Goal: Information Seeking & Learning: Learn about a topic

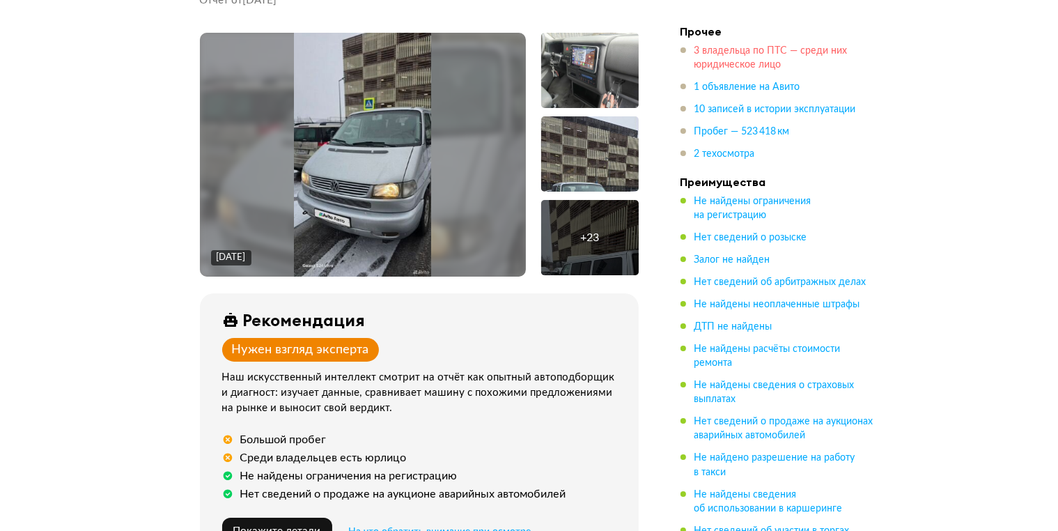
click at [748, 59] on span "3 владельца по ПТС — среди них юридическое лицо" at bounding box center [771, 58] width 153 height 24
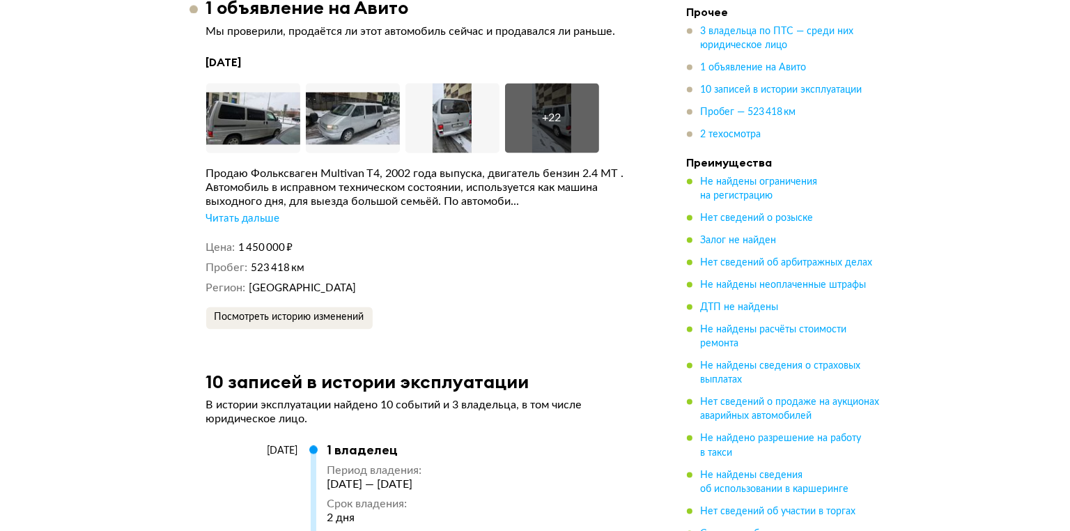
scroll to position [2700, 0]
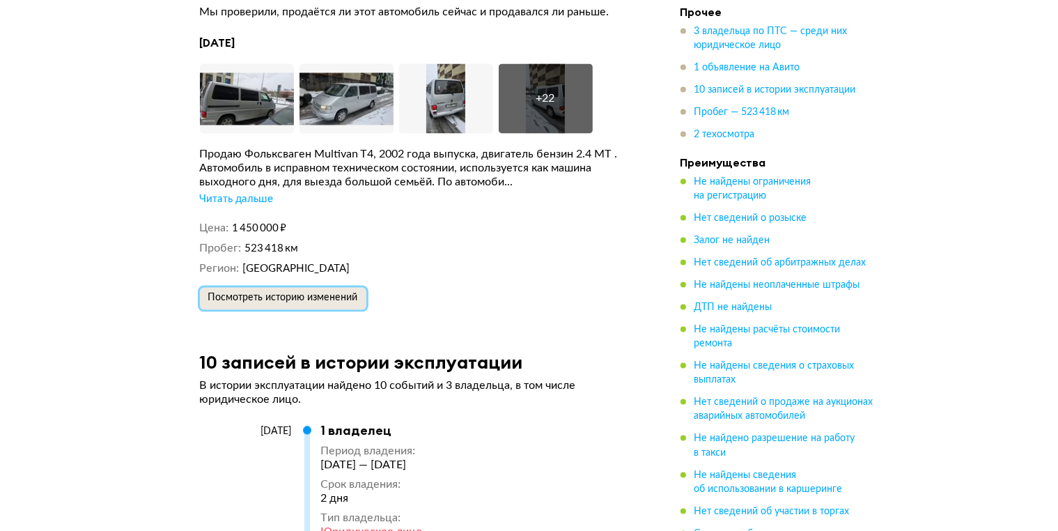
click at [293, 293] on span "Посмотреть историю изменений" at bounding box center [283, 298] width 150 height 10
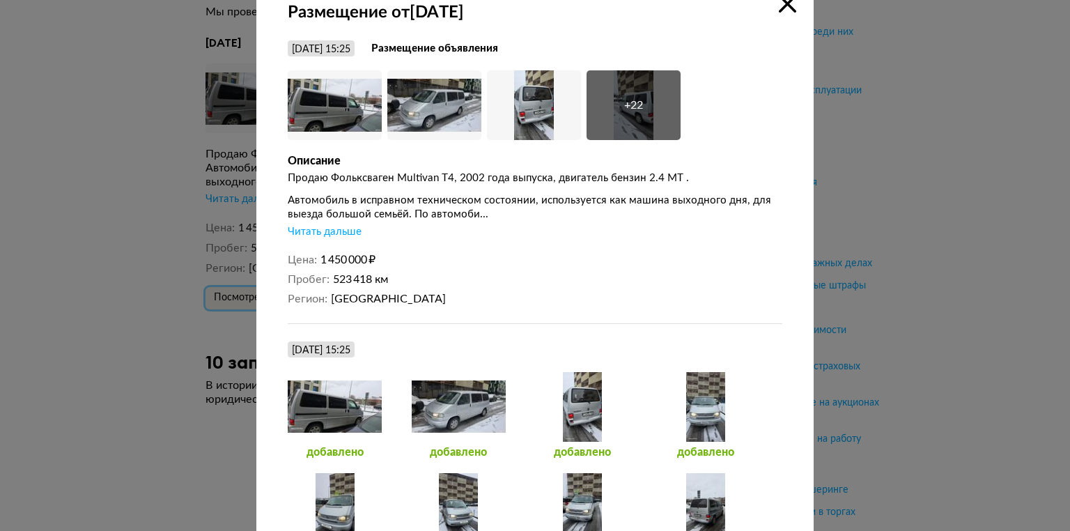
scroll to position [0, 0]
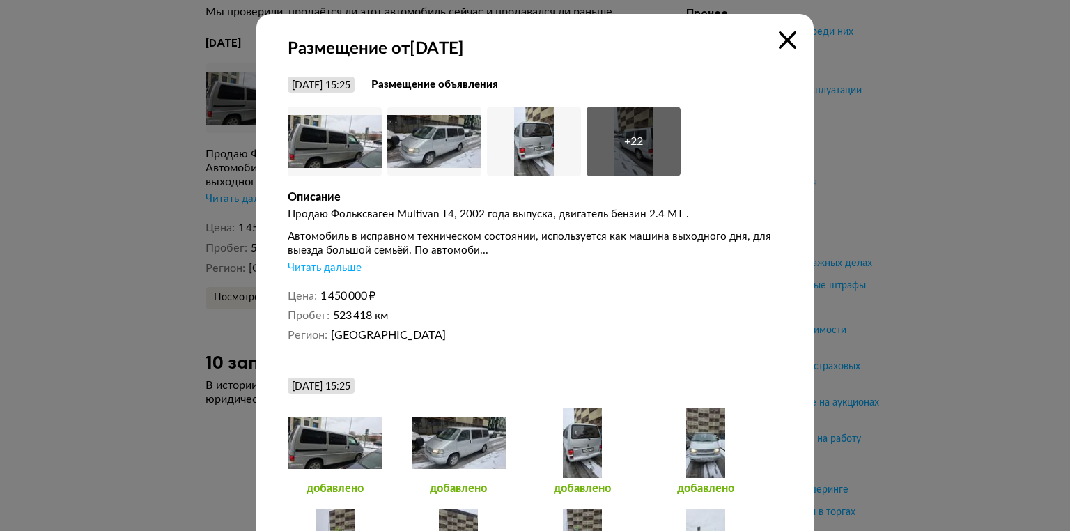
click at [784, 40] on icon at bounding box center [787, 39] width 17 height 17
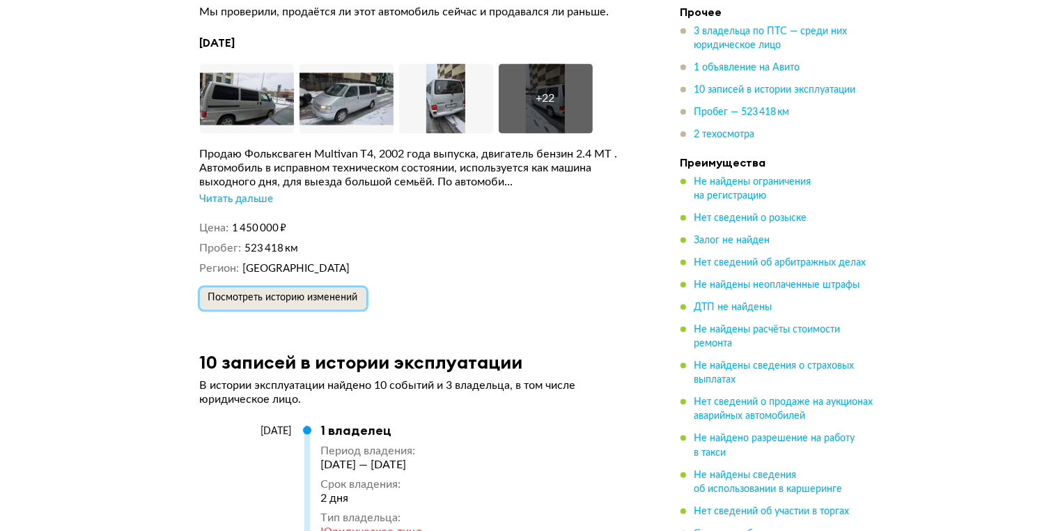
click at [336, 293] on span "Посмотреть историю изменений" at bounding box center [283, 298] width 150 height 10
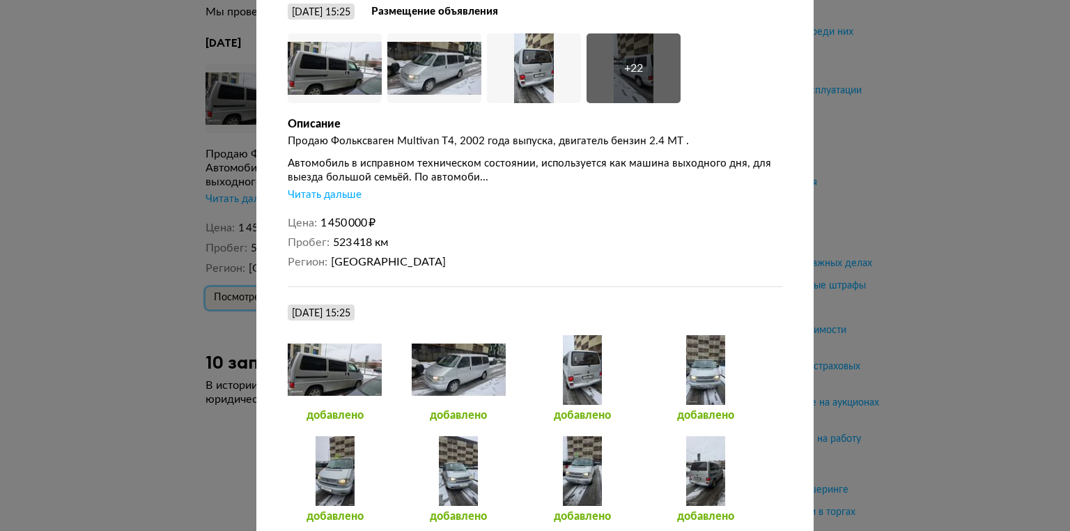
scroll to position [139, 0]
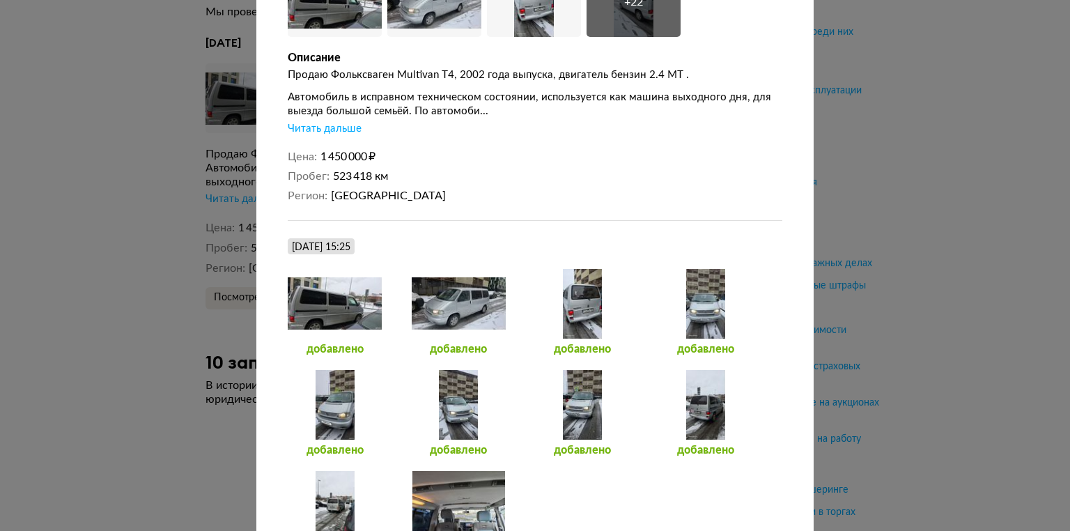
click at [346, 133] on div "Читать дальше" at bounding box center [325, 129] width 74 height 14
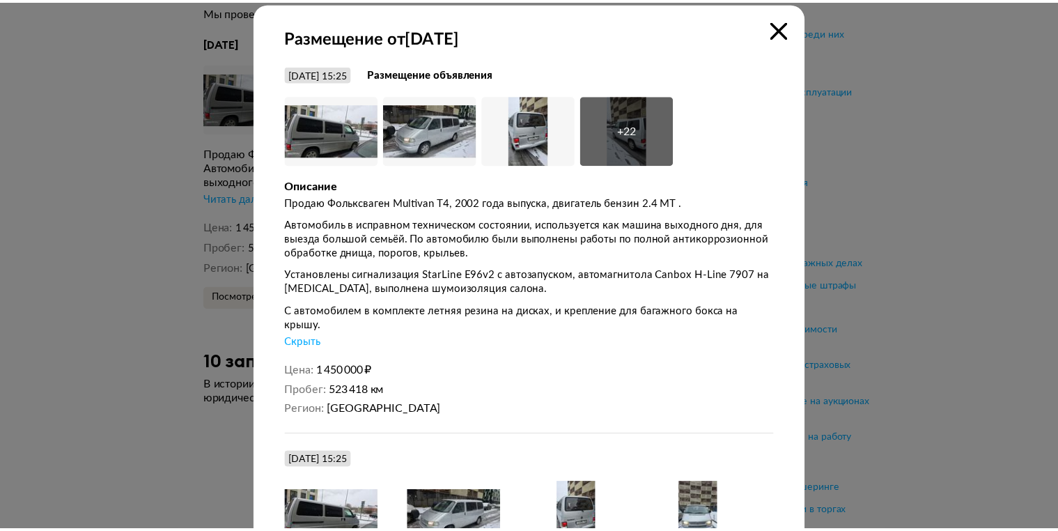
scroll to position [0, 0]
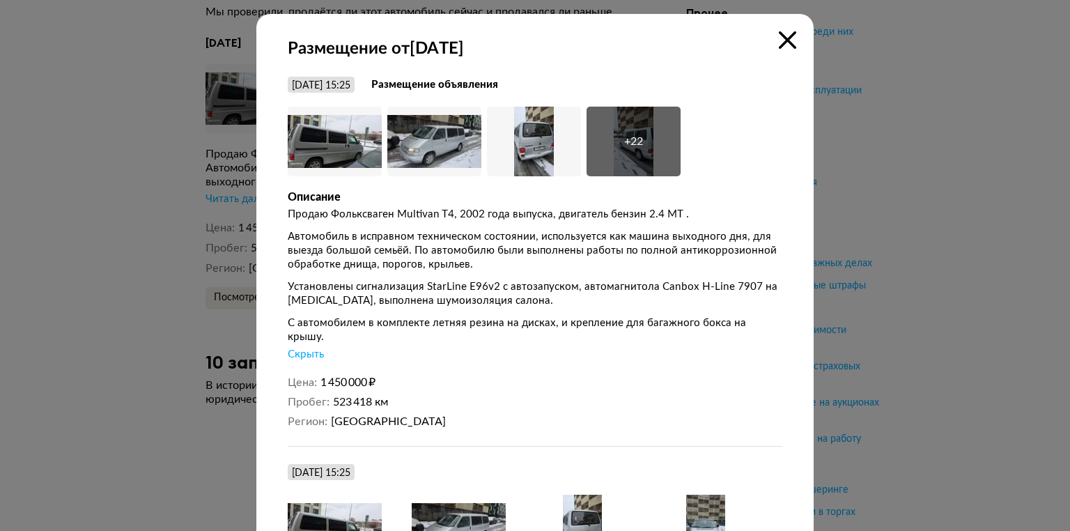
click at [779, 47] on icon at bounding box center [787, 39] width 17 height 17
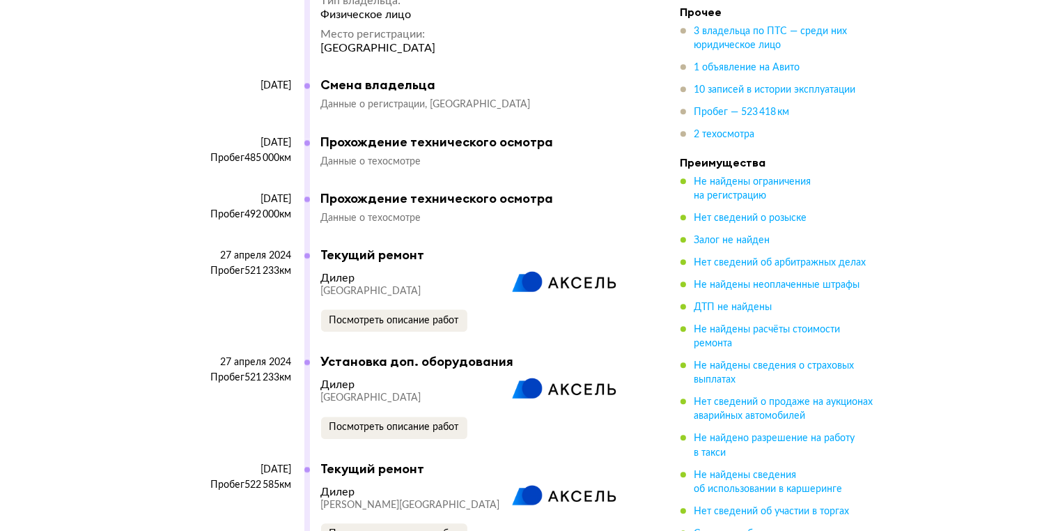
scroll to position [3676, 0]
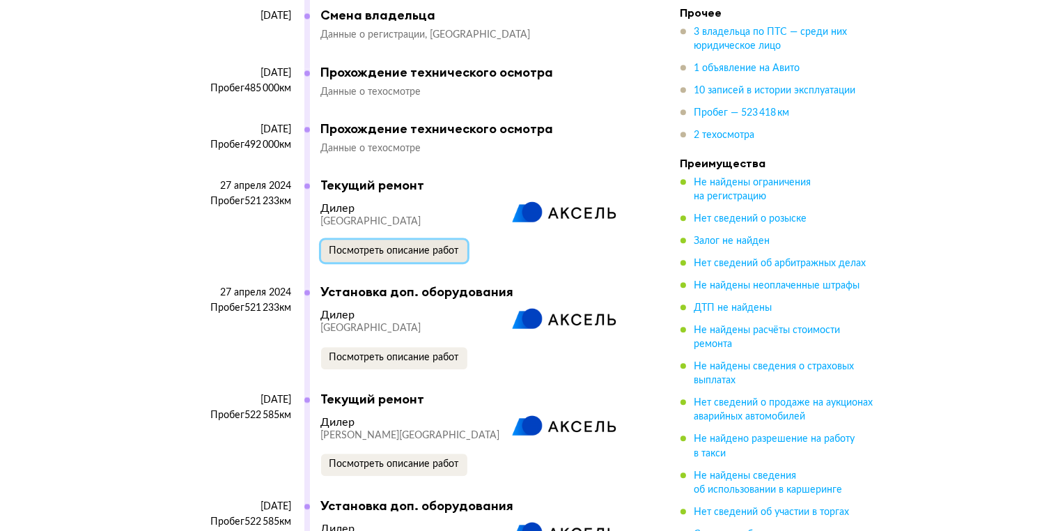
click at [396, 246] on span "Посмотреть описание работ" at bounding box center [395, 251] width 130 height 10
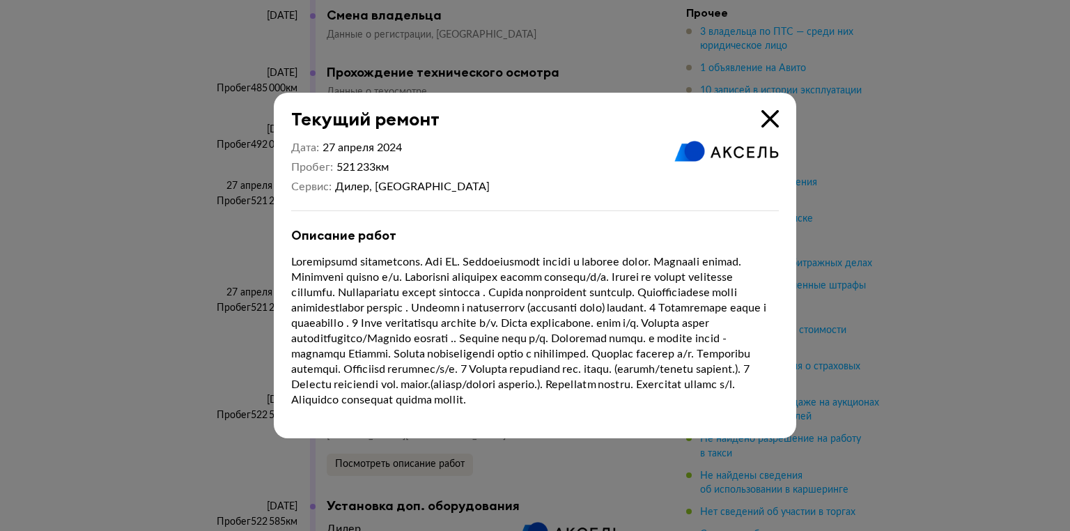
click at [776, 111] on icon at bounding box center [769, 118] width 17 height 17
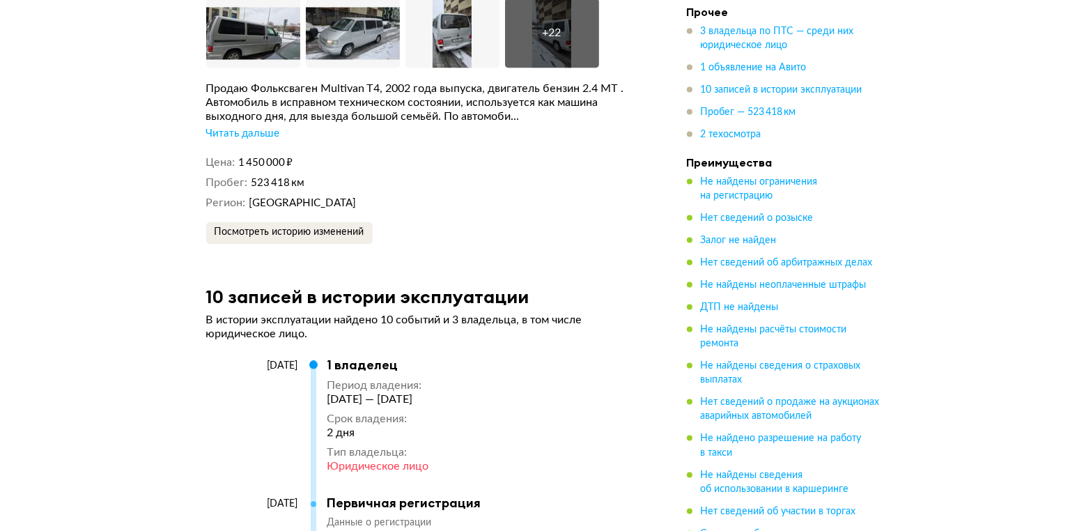
scroll to position [2787, 0]
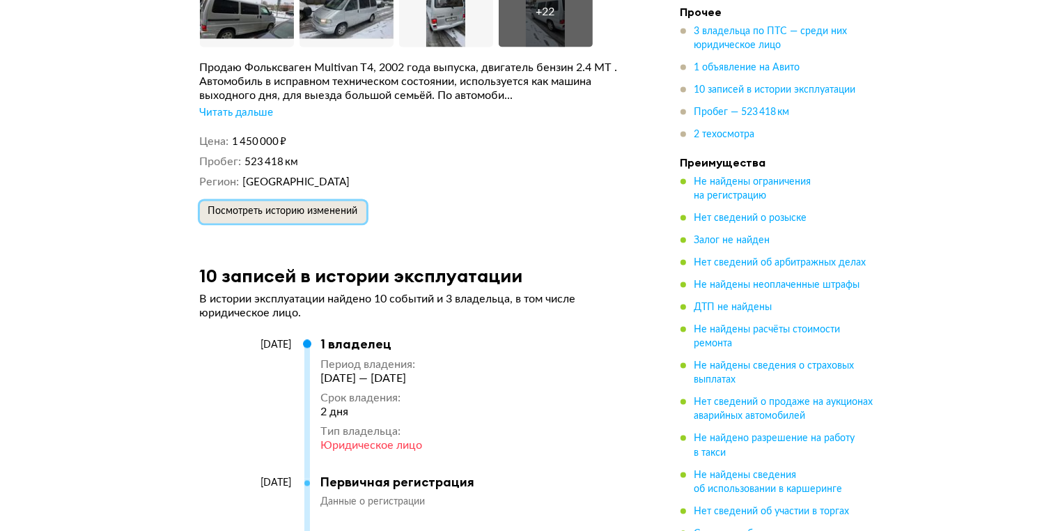
click at [292, 206] on span "Посмотреть историю изменений" at bounding box center [283, 211] width 150 height 10
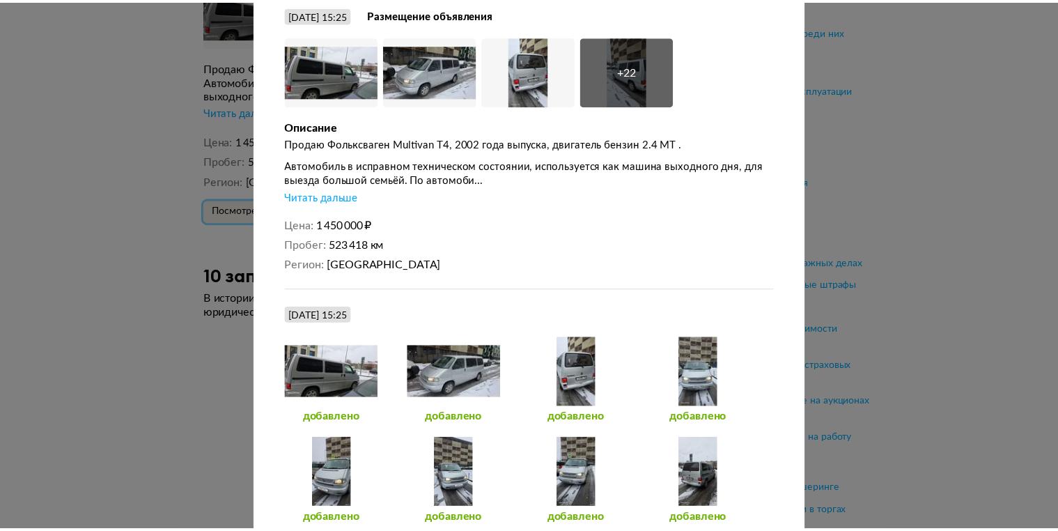
scroll to position [0, 0]
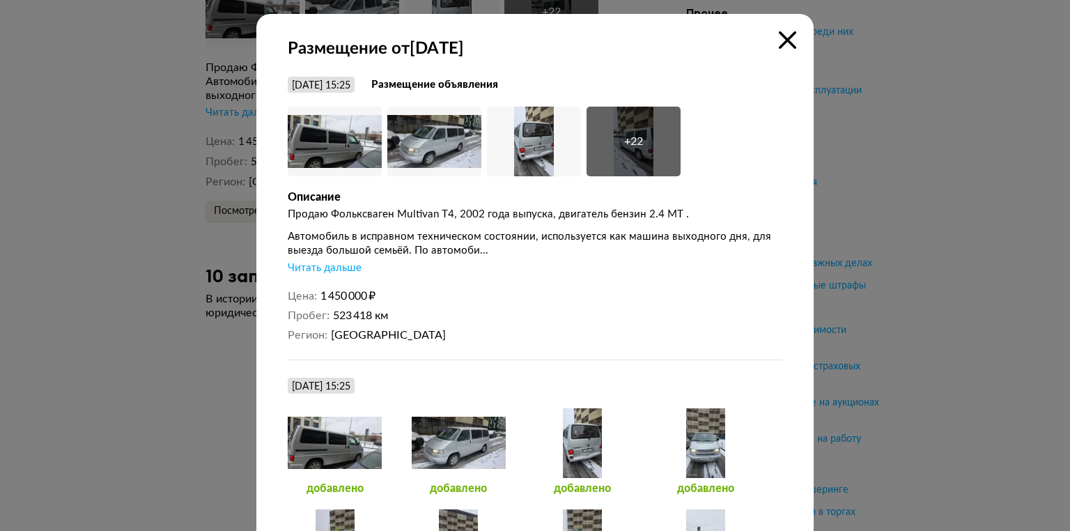
click at [633, 131] on div "+ 22" at bounding box center [634, 142] width 94 height 70
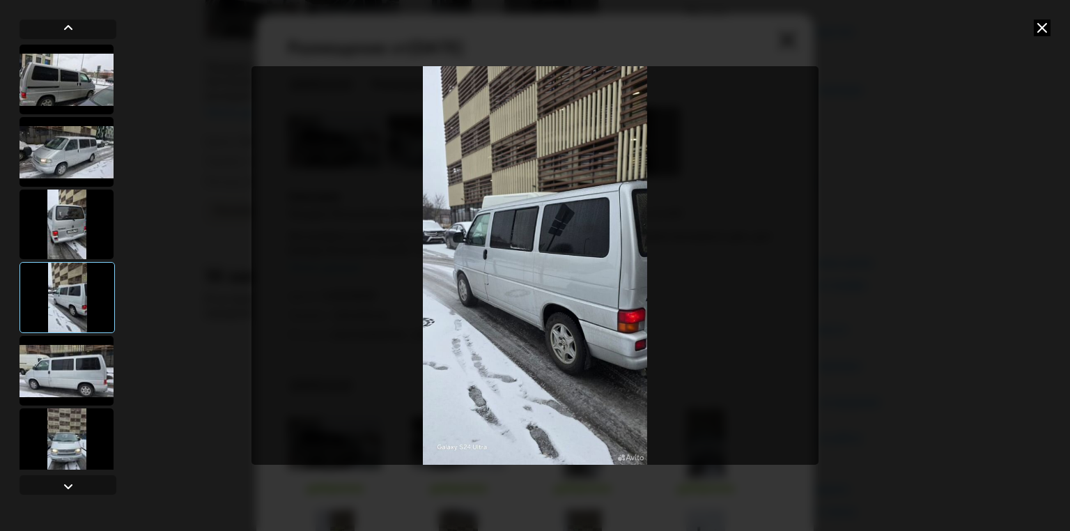
click at [1047, 25] on icon at bounding box center [1042, 28] width 17 height 17
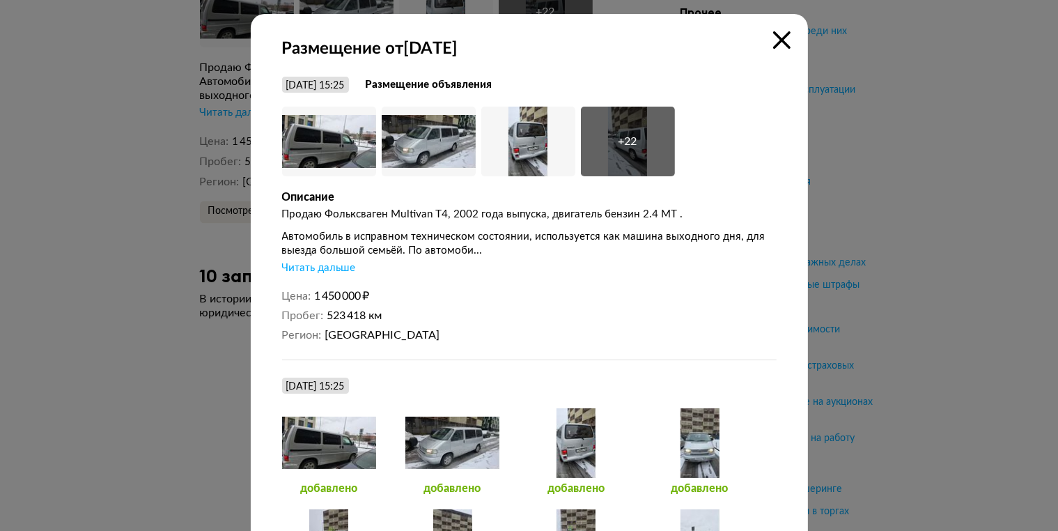
click at [784, 33] on icon at bounding box center [781, 39] width 17 height 17
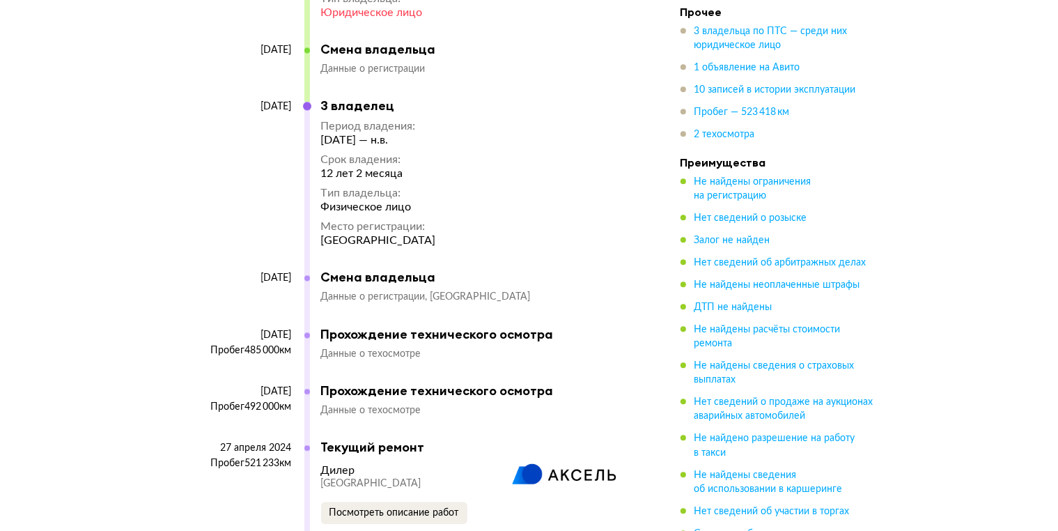
scroll to position [3344, 0]
